Goal: Task Accomplishment & Management: Use online tool/utility

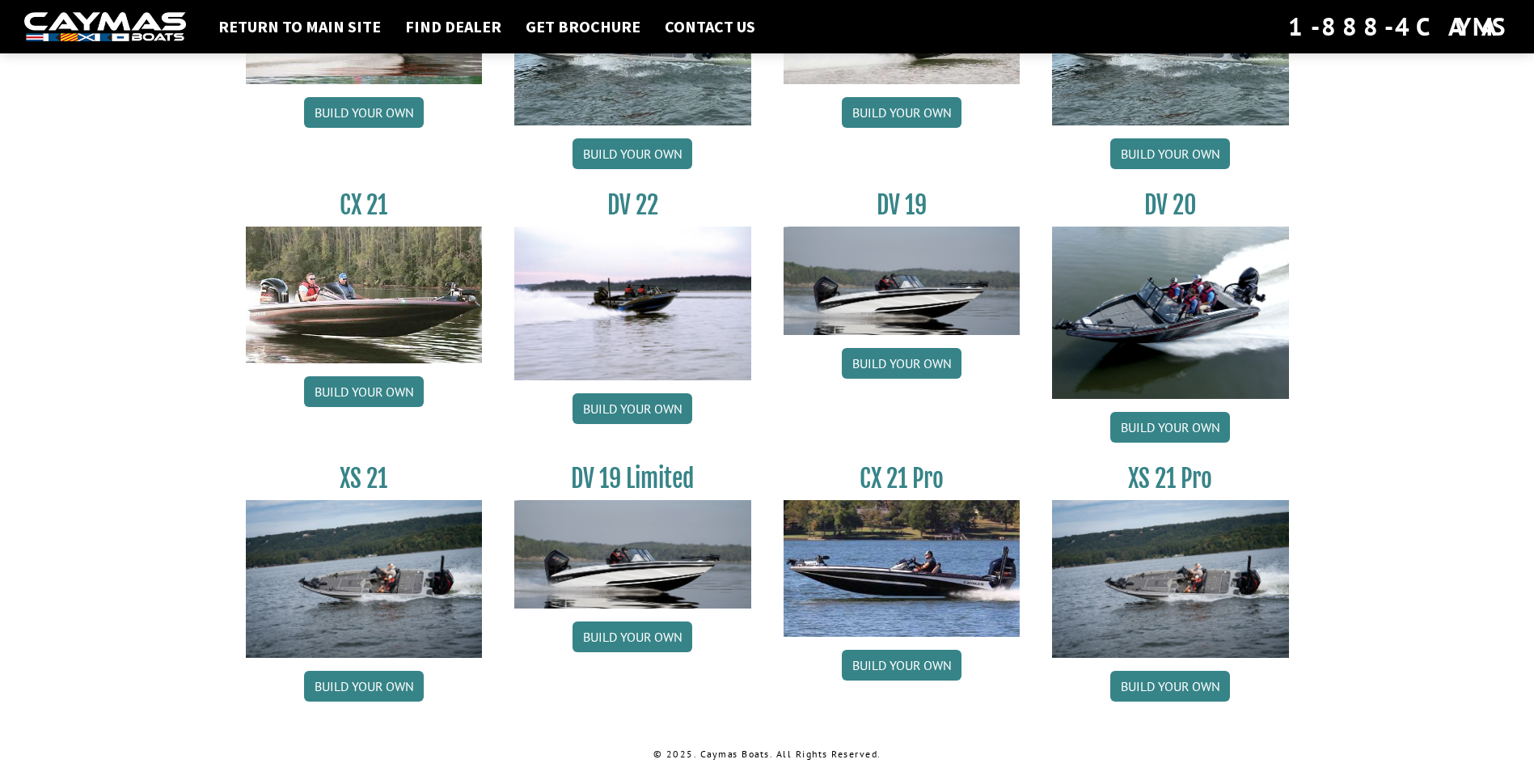
scroll to position [1799, 0]
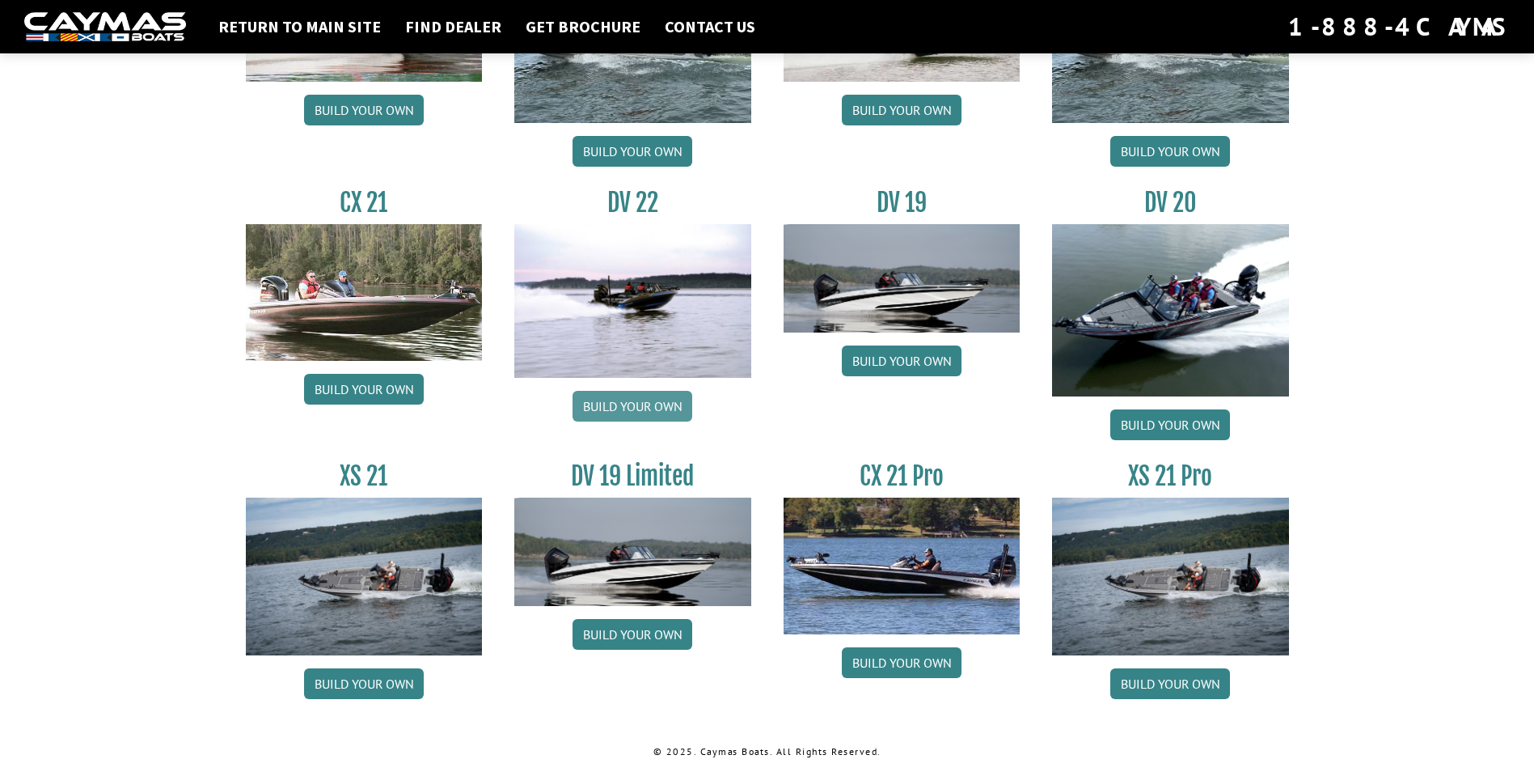
click at [643, 399] on link "Build your own" at bounding box center [633, 406] width 120 height 31
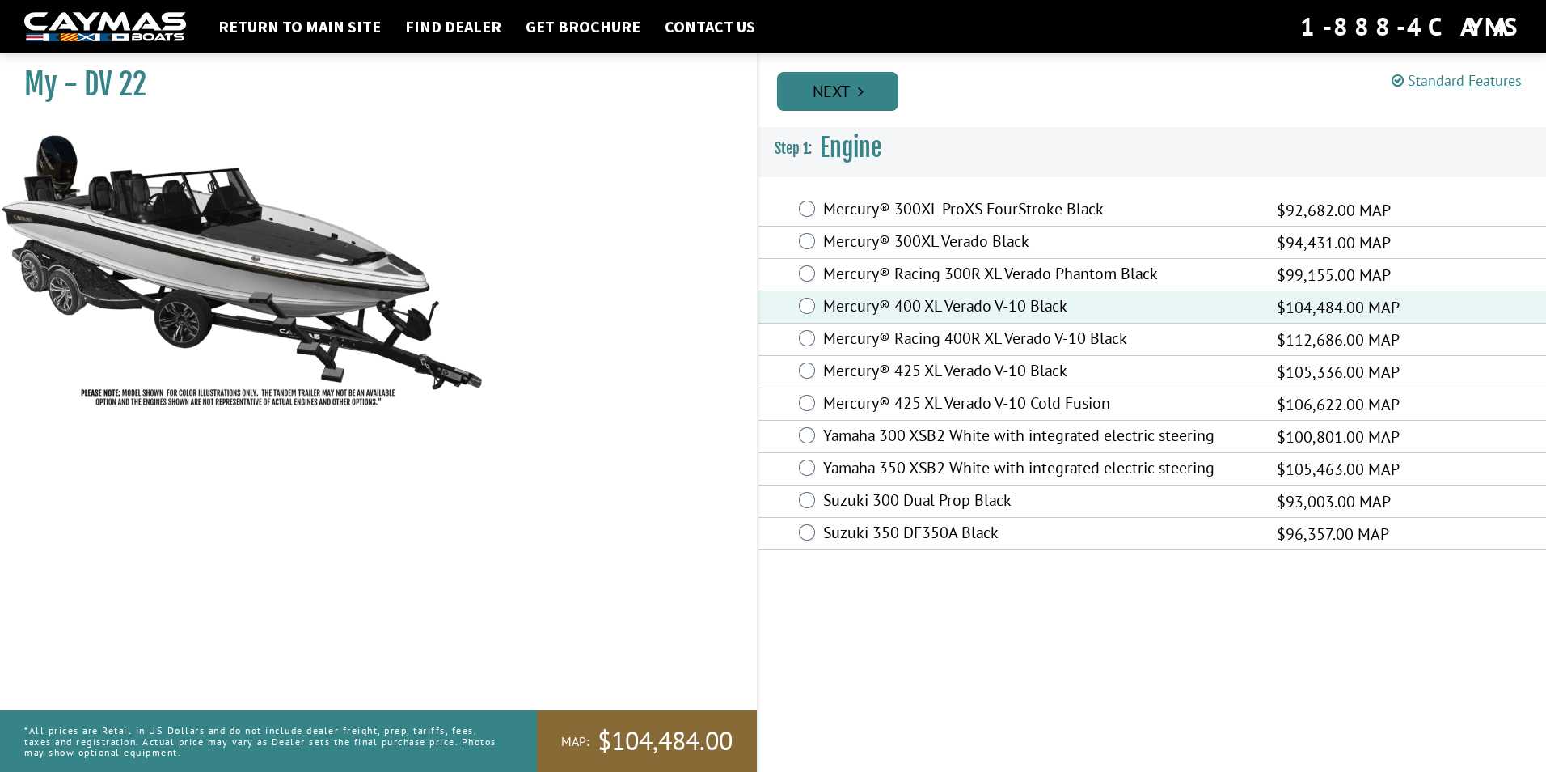
click at [844, 87] on link "Next" at bounding box center [837, 91] width 121 height 39
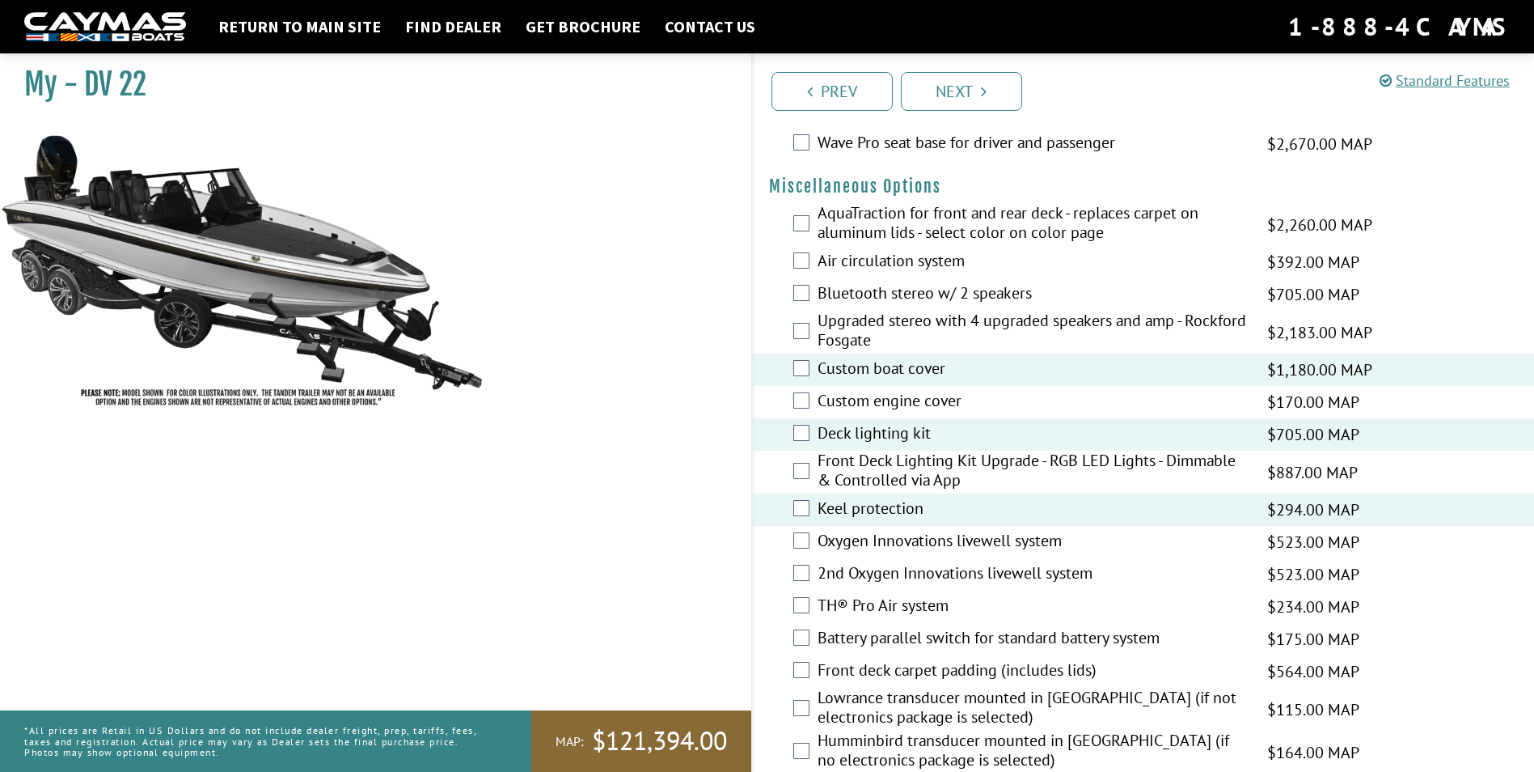
scroll to position [1537, 0]
